Goal: Transaction & Acquisition: Purchase product/service

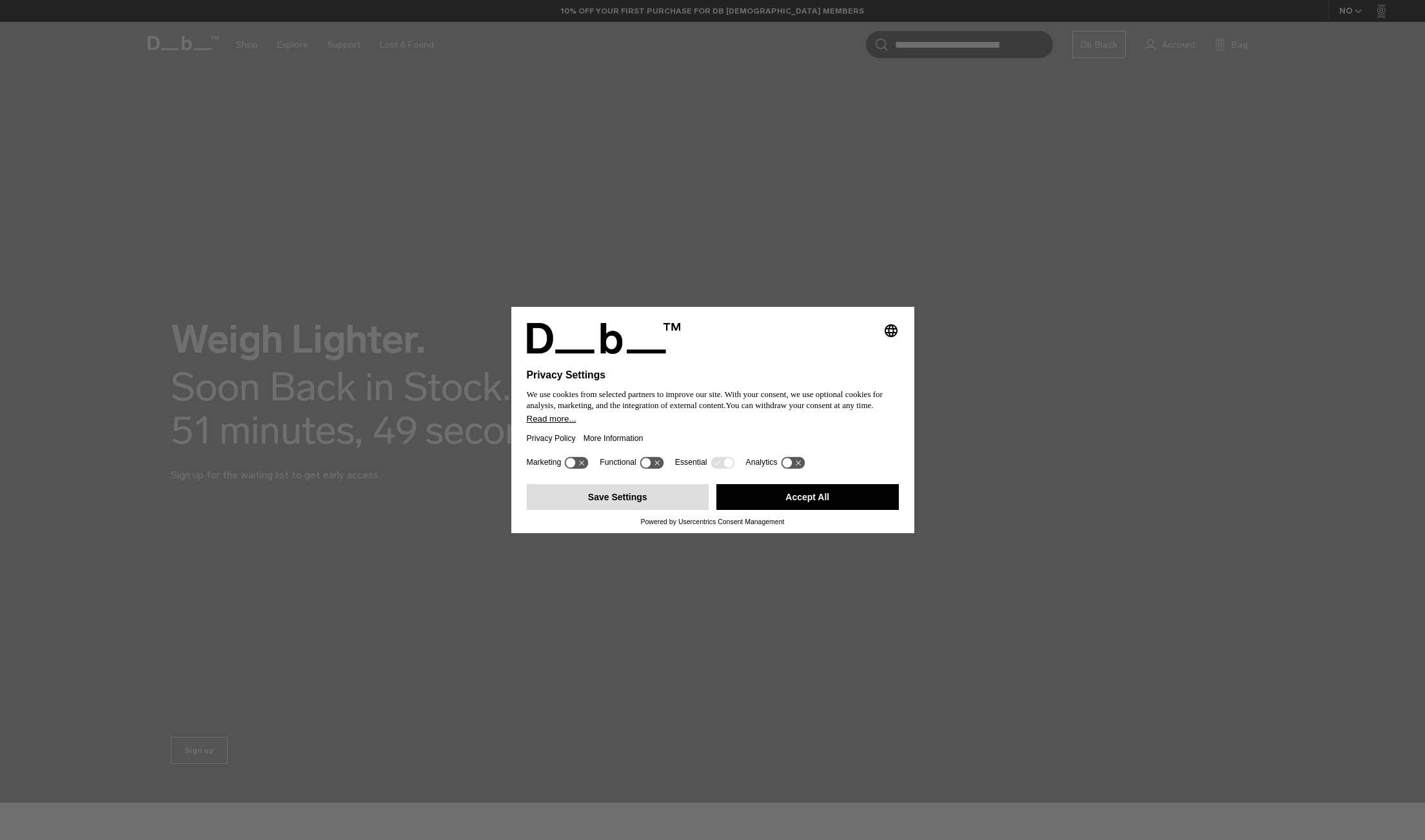
click at [634, 498] on button "Save Settings" at bounding box center [618, 497] width 182 height 25
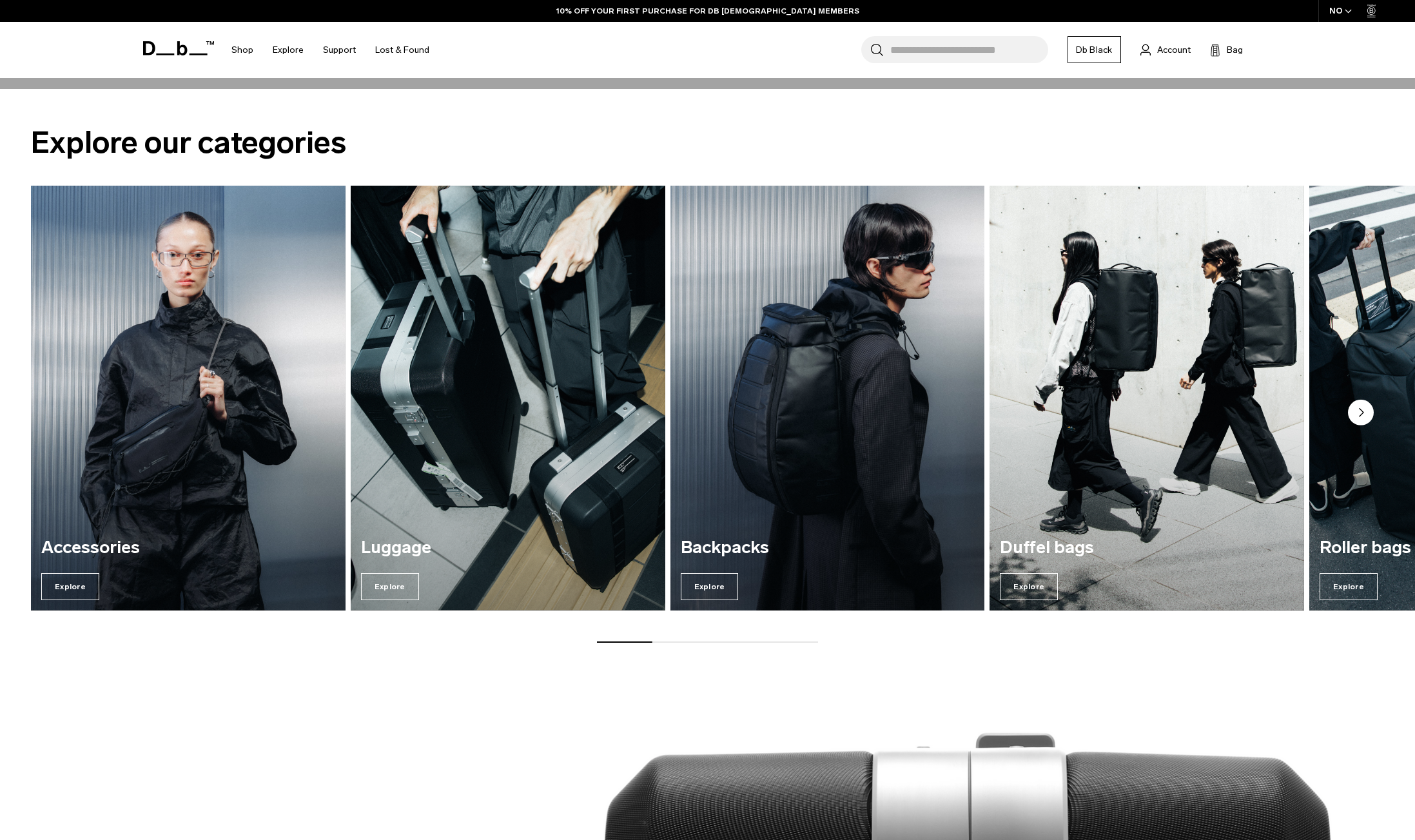
scroll to position [709, 0]
click at [882, 482] on img "3 / 7" at bounding box center [827, 397] width 324 height 438
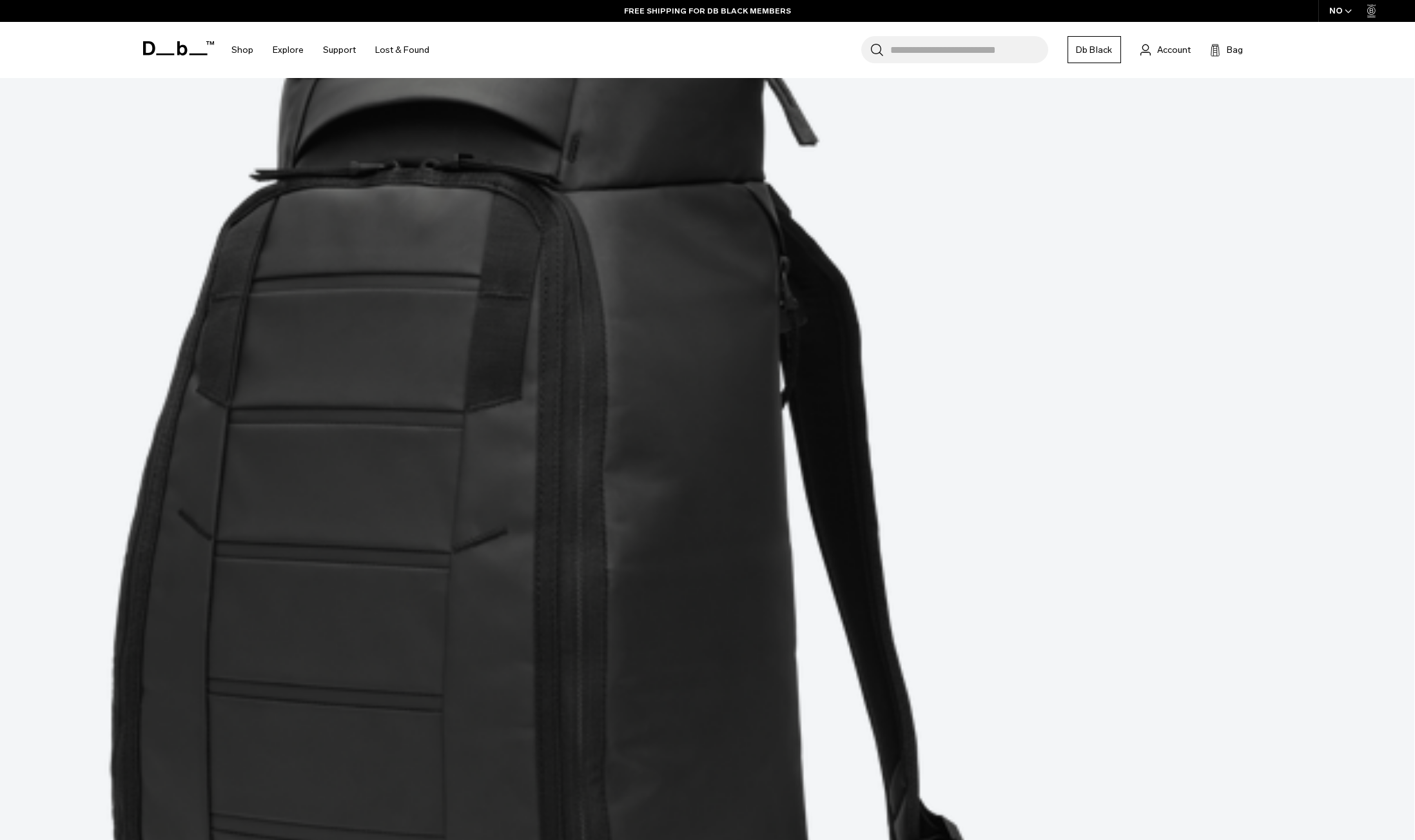
scroll to position [645, 0]
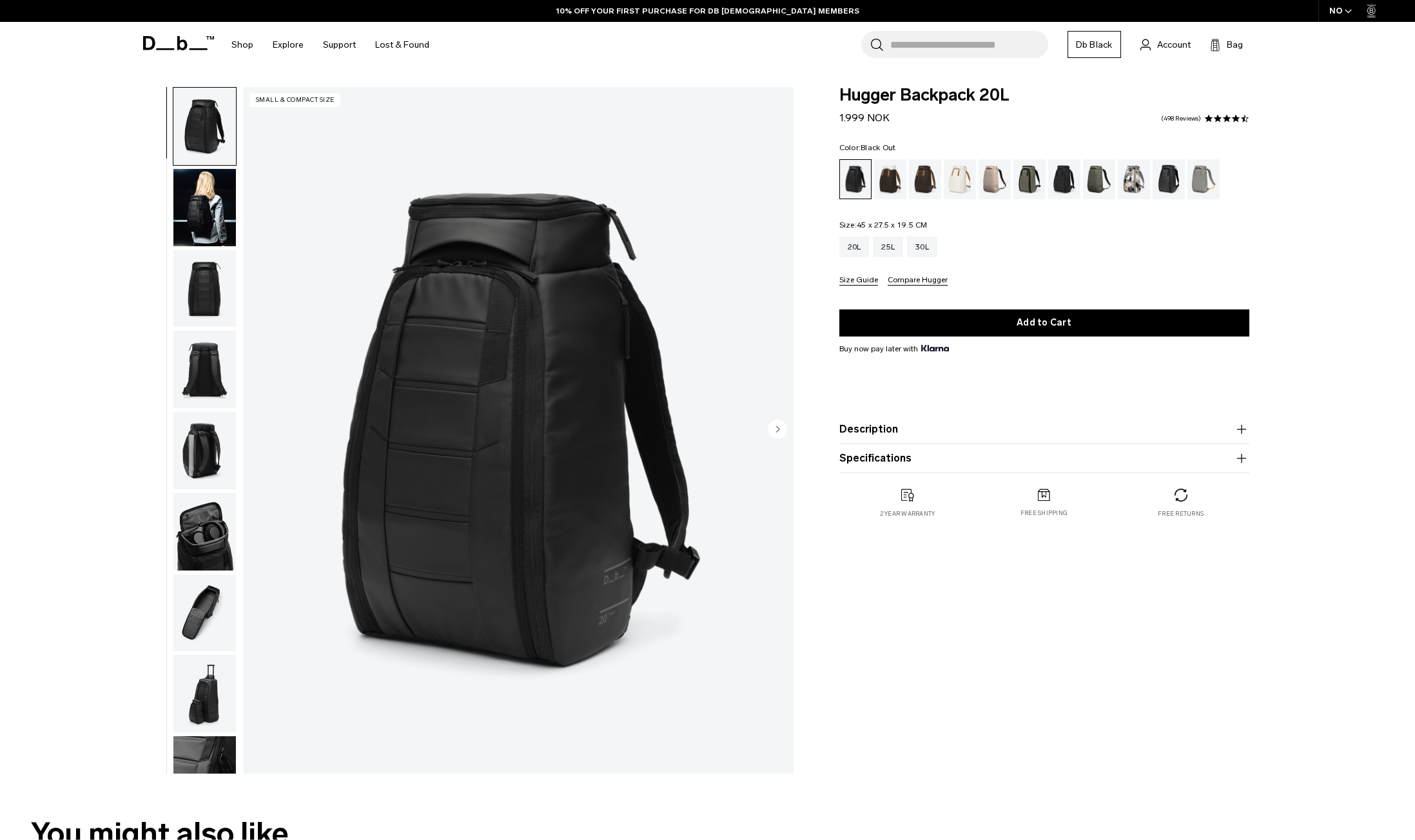
click at [196, 613] on img "button" at bounding box center [205, 613] width 62 height 77
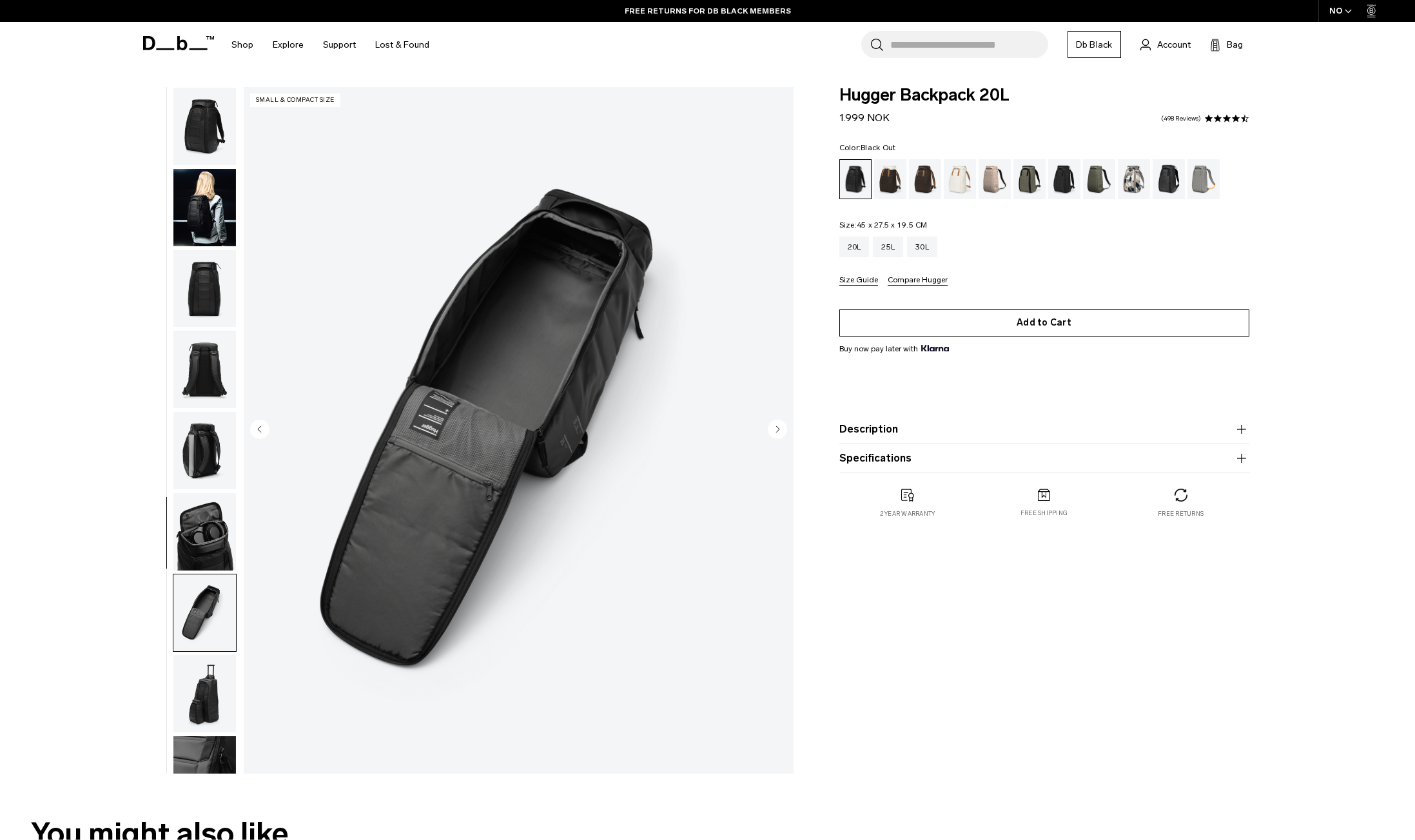
click at [1116, 334] on button "Add to Cart" at bounding box center [1045, 324] width 410 height 27
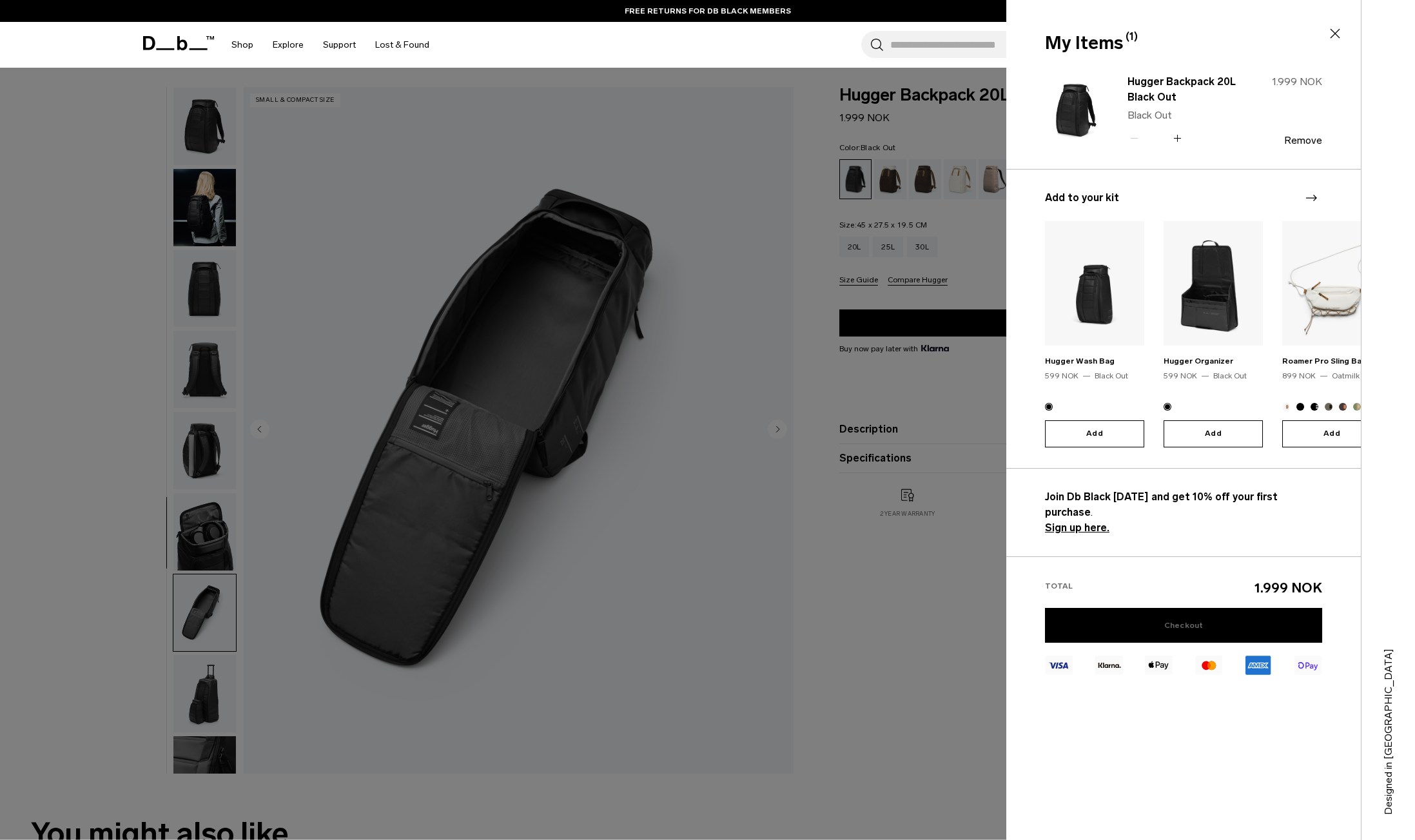
click at [1163, 609] on link "Checkout" at bounding box center [1184, 626] width 278 height 35
